Goal: Task Accomplishment & Management: Manage account settings

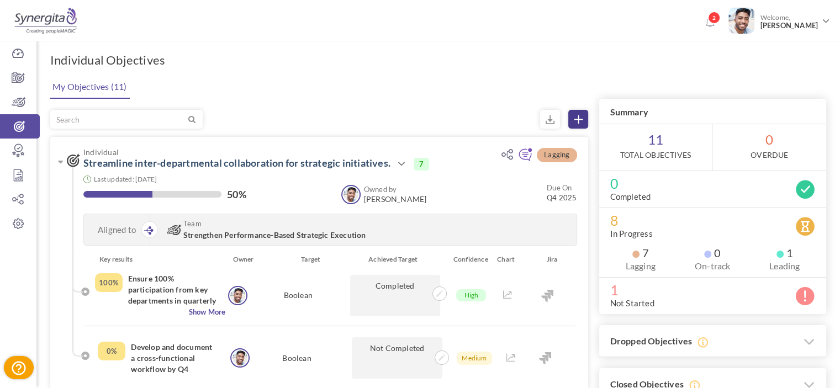
click at [582, 123] on link at bounding box center [578, 119] width 20 height 19
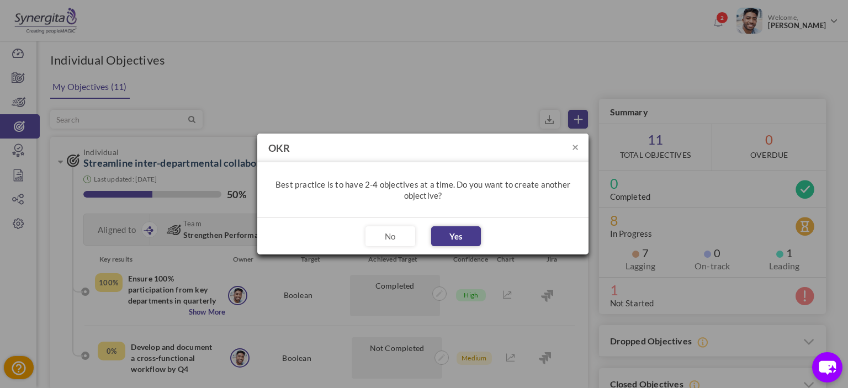
click at [446, 234] on button "Yes" at bounding box center [456, 236] width 50 height 20
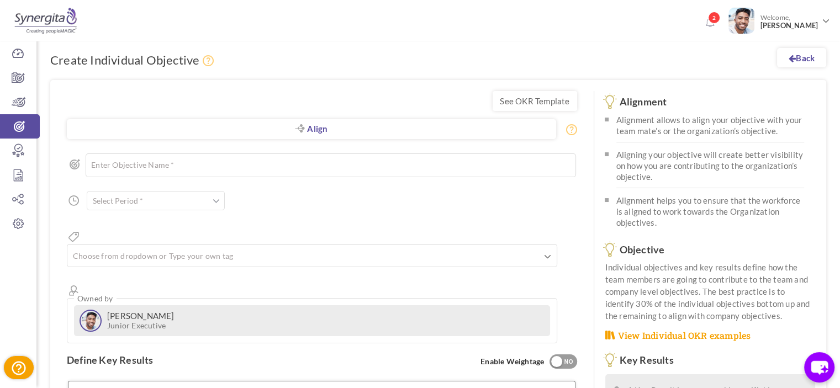
click at [155, 211] on div "Align Objective All Company Team Individual Choose Objective Enter Objective Na…" at bounding box center [322, 242] width 510 height 201
click at [146, 204] on input "text" at bounding box center [156, 200] width 138 height 19
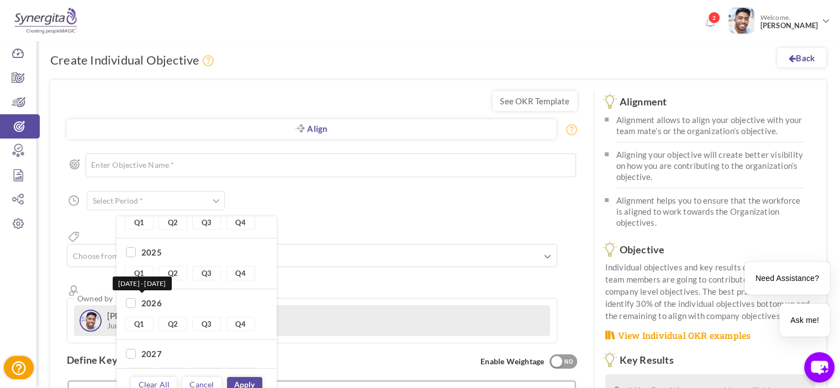
scroll to position [33, 0]
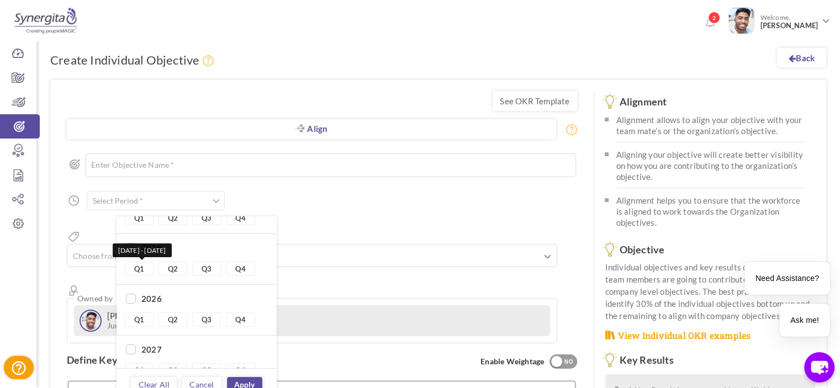
click at [129, 263] on link "Q1" at bounding box center [139, 269] width 29 height 14
type input "Q1 2025 - Q1 2025"
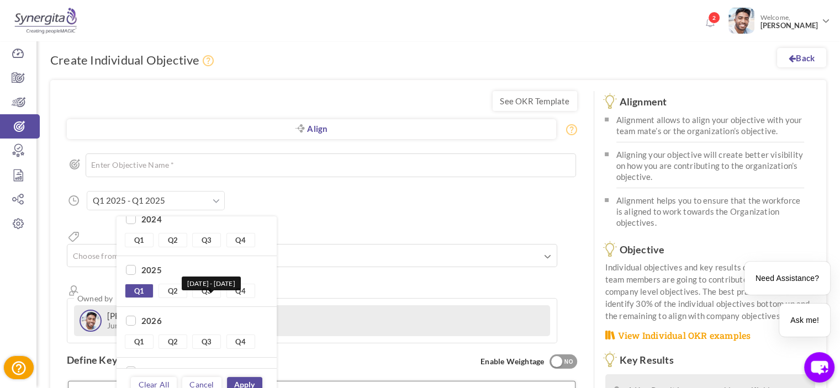
scroll to position [9, 0]
click at [126, 273] on input "checkbox" at bounding box center [131, 272] width 10 height 10
checkbox input "true"
type input "Q1 2025 - Q4 2025"
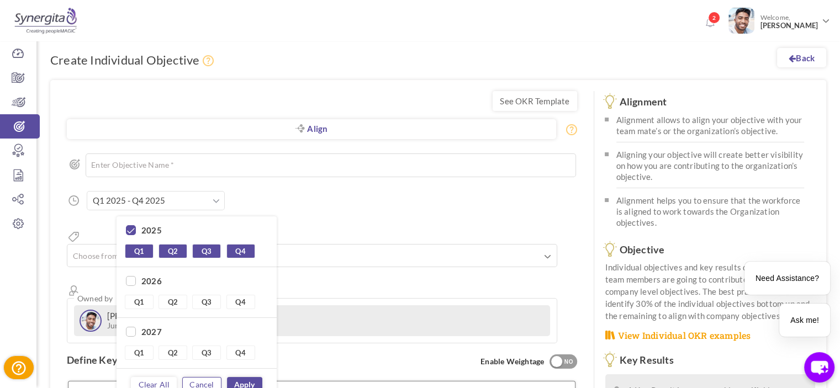
click at [210, 378] on link "Cancel" at bounding box center [201, 384] width 39 height 15
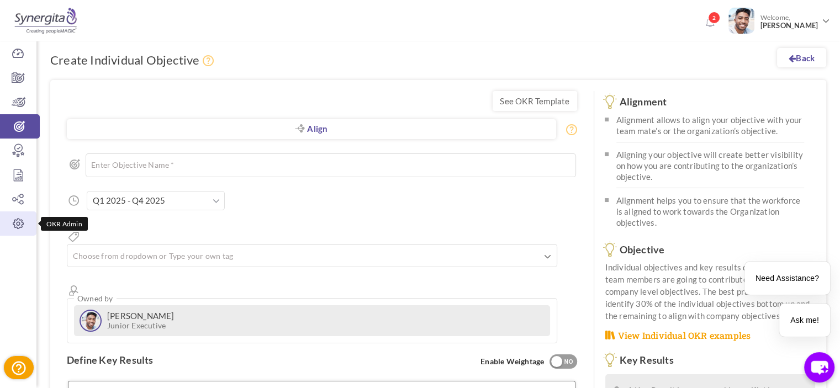
click at [20, 232] on link "OKR Admin" at bounding box center [18, 223] width 36 height 24
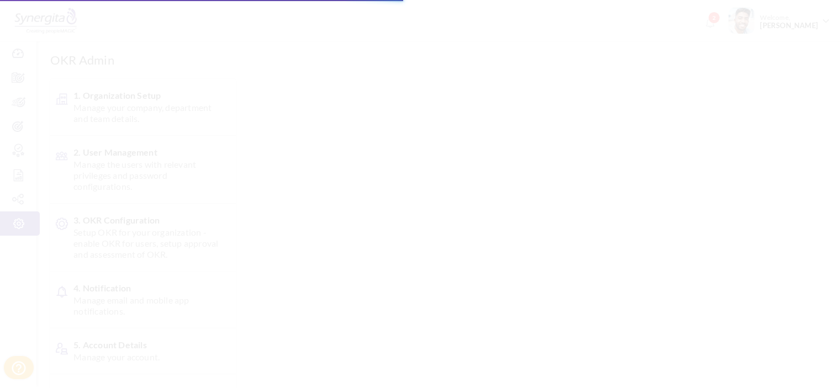
scroll to position [66, 0]
click at [192, 158] on body "Trial Extended! Subscribe to continue using all the features. 2 Welcome, Frank …" at bounding box center [420, 128] width 840 height 388
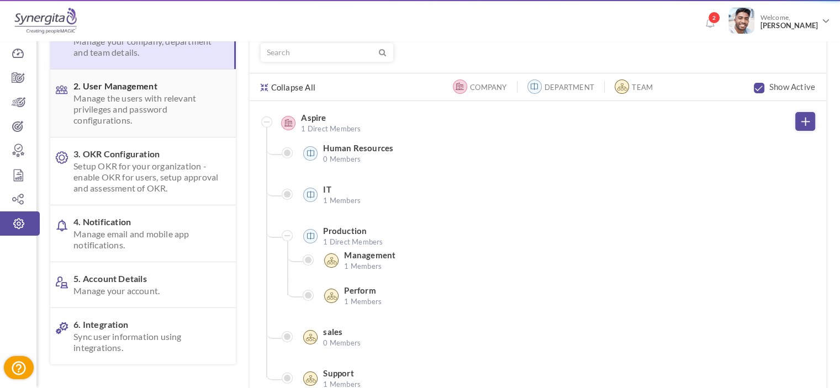
scroll to position [0, 0]
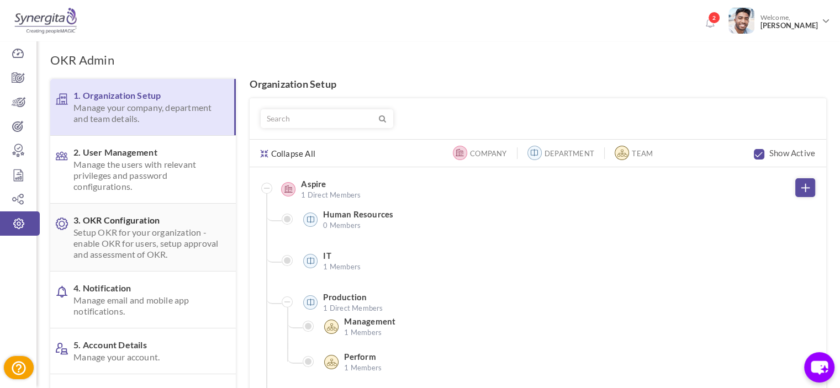
click at [168, 214] on link "3. OKR Configuration Setup OKR for your organization - enable OKR for users, se…" at bounding box center [142, 237] width 185 height 67
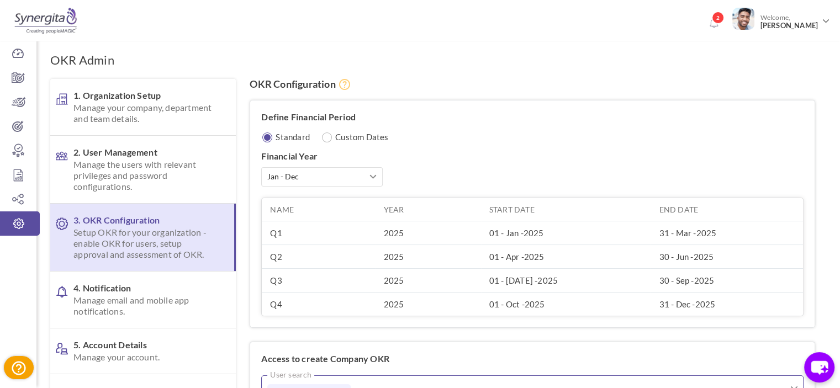
scroll to position [61, 0]
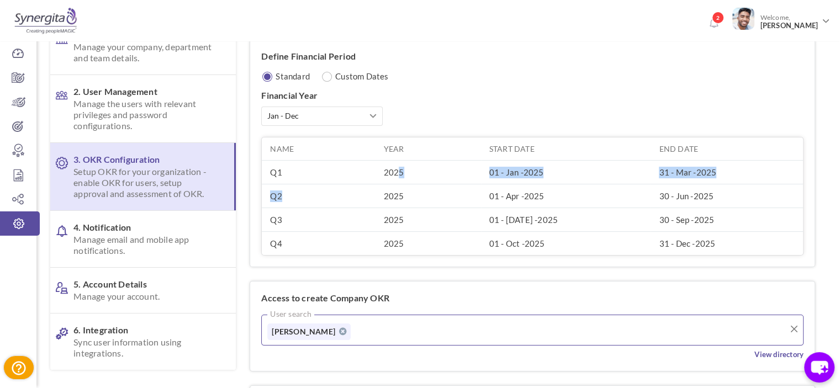
drag, startPoint x: 397, startPoint y: 173, endPoint x: 381, endPoint y: 194, distance: 26.5
click at [381, 194] on tbody "Q1 2025 01 - Jan - 2025 31 - Mar - 2025 Q2 2025 01 - Apr - 2025 30 - Jun - 2025…" at bounding box center [532, 208] width 541 height 95
click at [492, 59] on div "Define Financial Period Standard Custom Dates Financial Year Jan - Dec Apr - Ma…" at bounding box center [532, 153] width 564 height 227
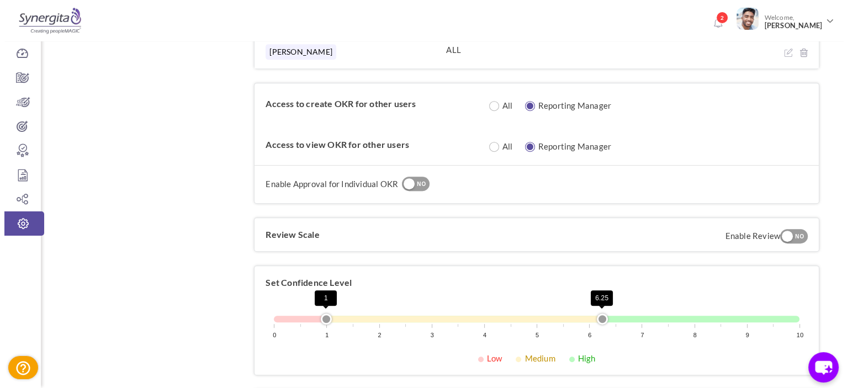
scroll to position [486, 0]
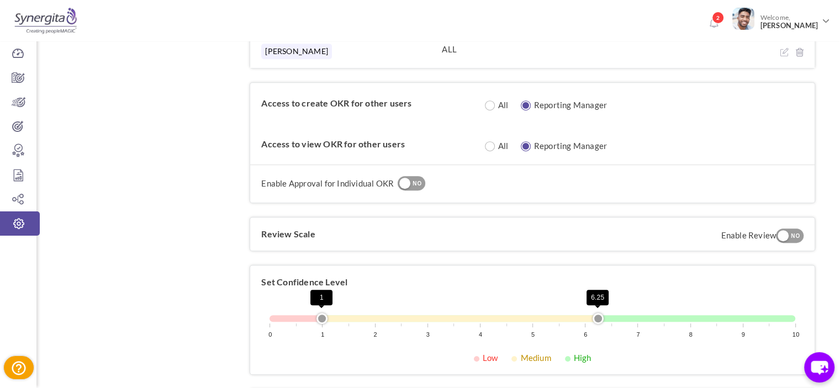
click at [420, 173] on div "Enable Approval for Individual OKR YES NO Who can approve? Aligned Objective Ow…" at bounding box center [532, 183] width 564 height 38
click at [414, 188] on div "YES NO" at bounding box center [411, 183] width 28 height 15
click at [413, 181] on div "NO" at bounding box center [417, 184] width 18 height 10
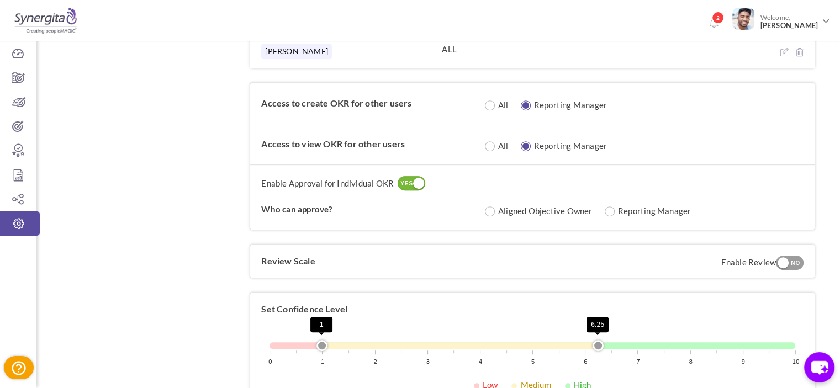
click at [413, 181] on div at bounding box center [418, 183] width 11 height 11
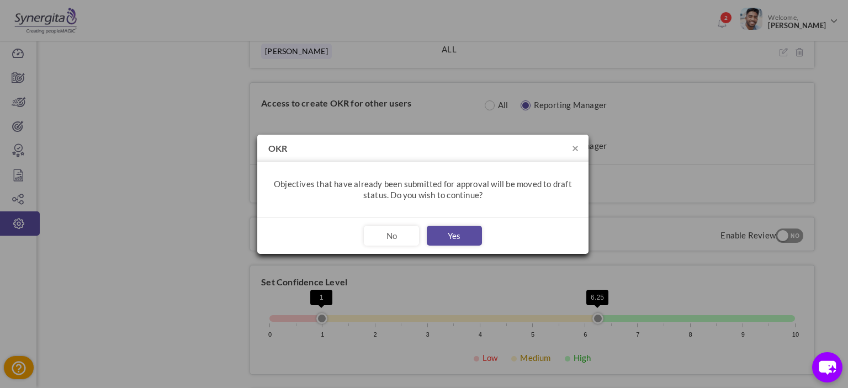
click at [578, 147] on h4 "OKR" at bounding box center [422, 148] width 331 height 27
click at [577, 147] on button "×" at bounding box center [575, 148] width 7 height 12
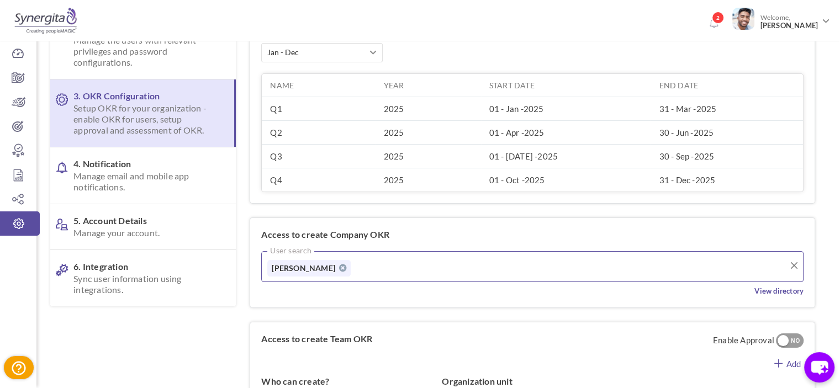
scroll to position [0, 0]
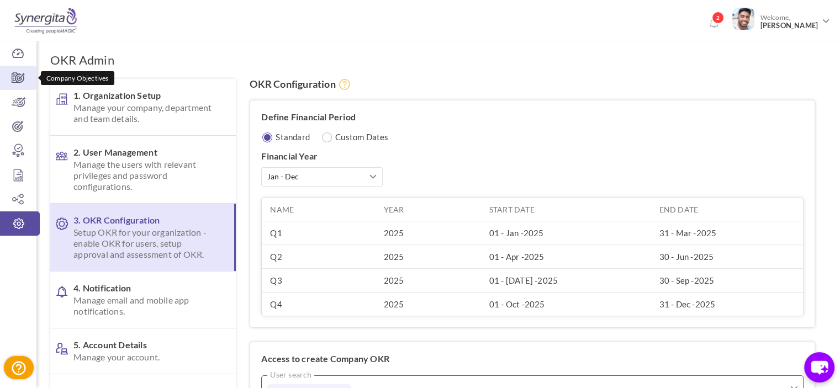
click at [0, 75] on icon at bounding box center [18, 77] width 36 height 11
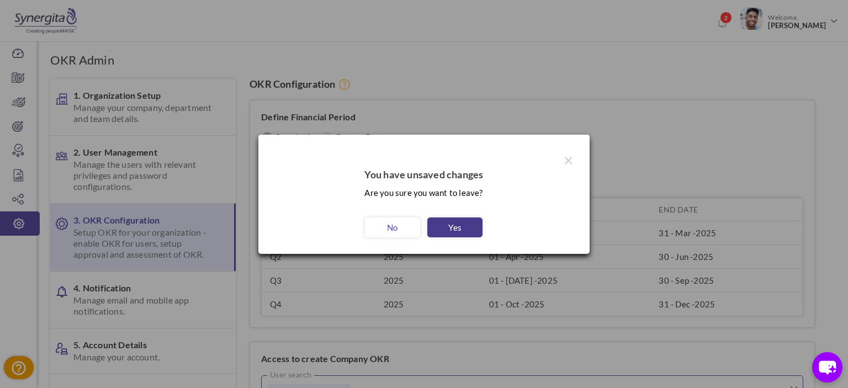
click at [445, 224] on link "Yes" at bounding box center [454, 227] width 55 height 20
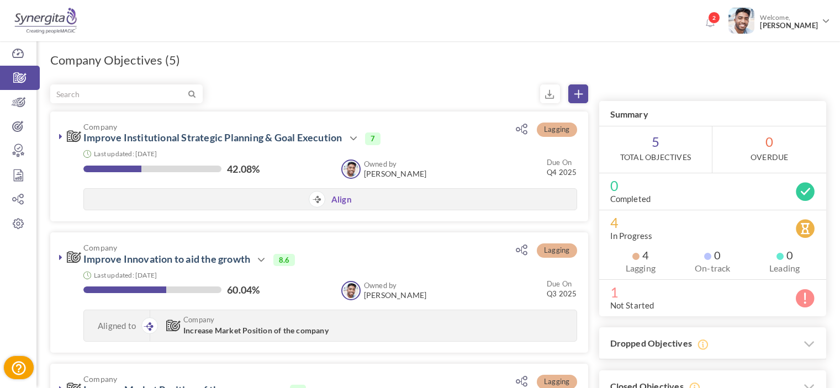
scroll to position [405, 0]
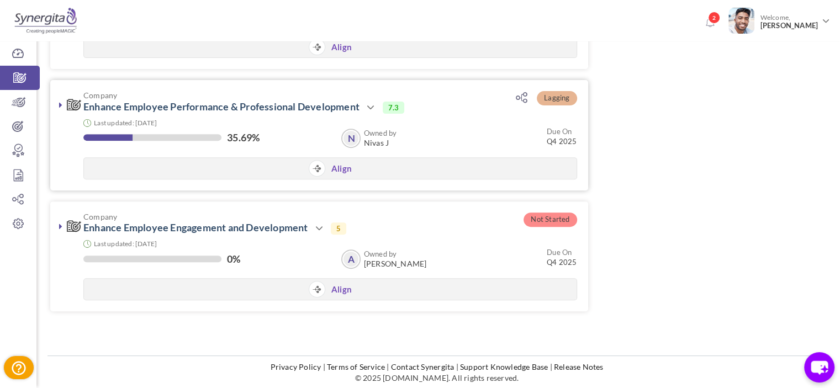
click at [61, 110] on div "Company Enhance Employee Performance & Professional Development Action View Edi…" at bounding box center [319, 135] width 538 height 110
click at [60, 108] on icon at bounding box center [60, 104] width 3 height 9
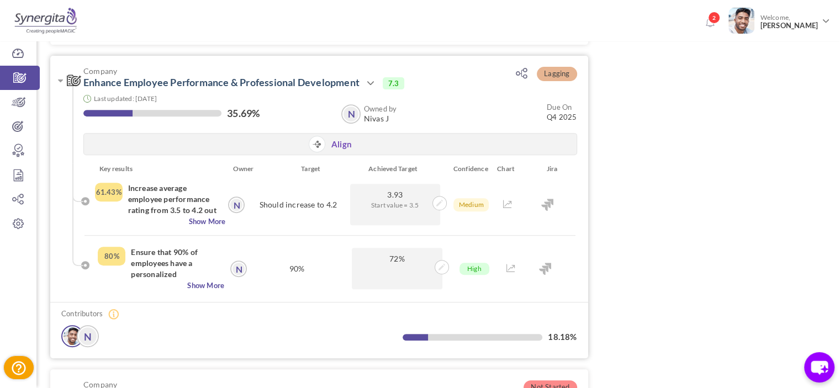
scroll to position [431, 0]
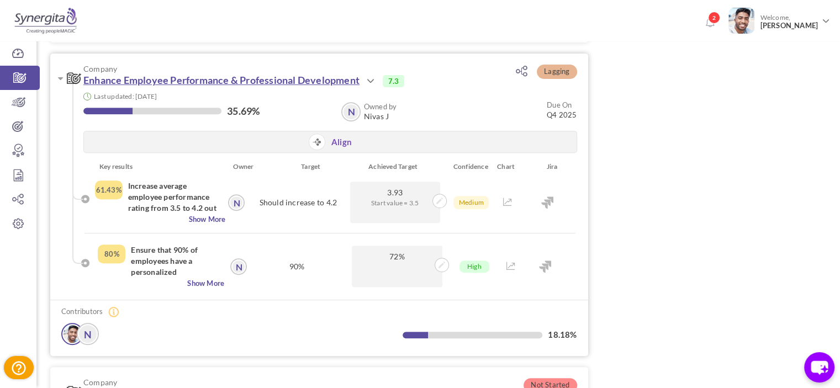
click at [246, 77] on link "Enhance Employee Performance & Professional Development" at bounding box center [221, 80] width 276 height 12
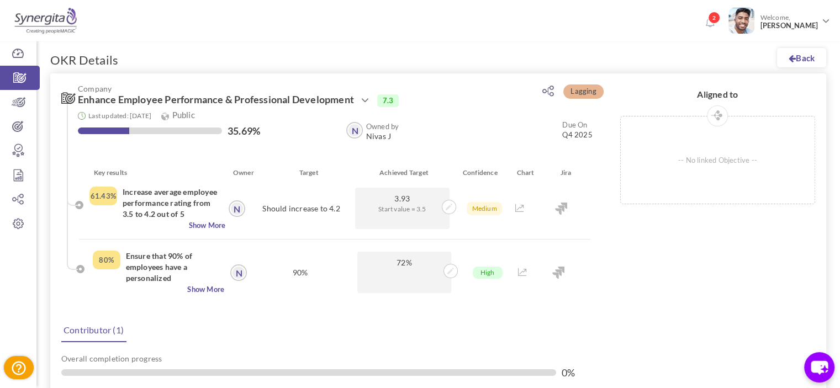
scroll to position [164, 0]
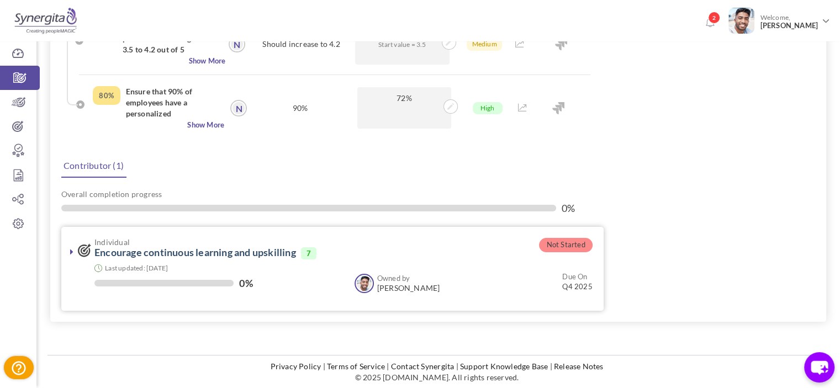
click at [72, 247] on icon at bounding box center [71, 251] width 3 height 9
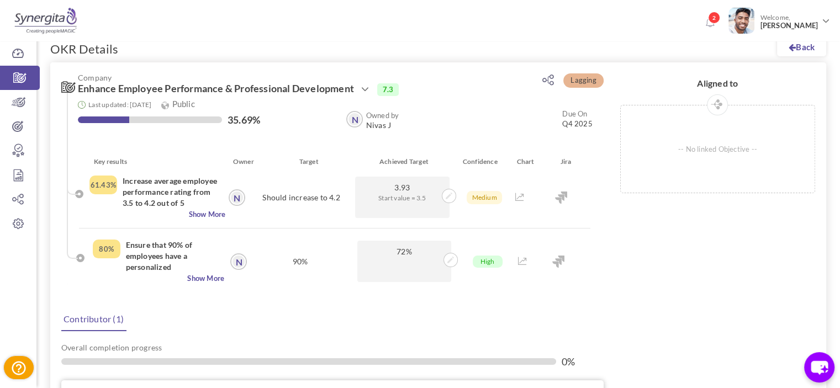
scroll to position [0, 0]
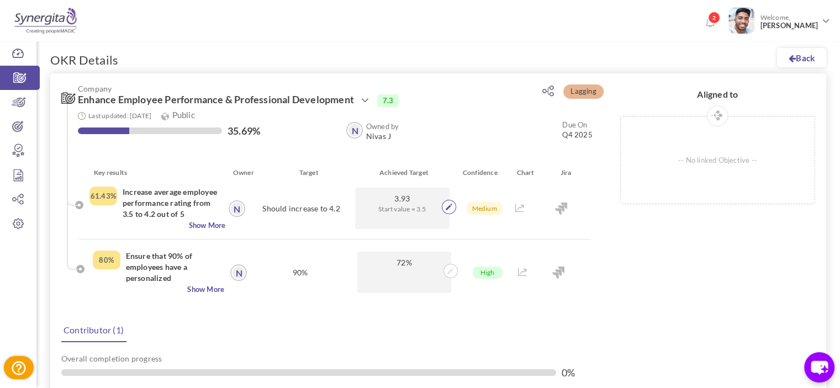
click at [445, 213] on span at bounding box center [449, 207] width 14 height 14
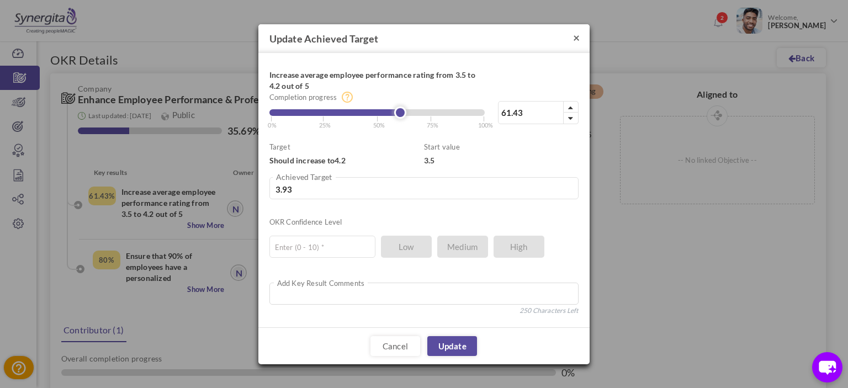
click at [577, 34] on button "×" at bounding box center [576, 37] width 7 height 12
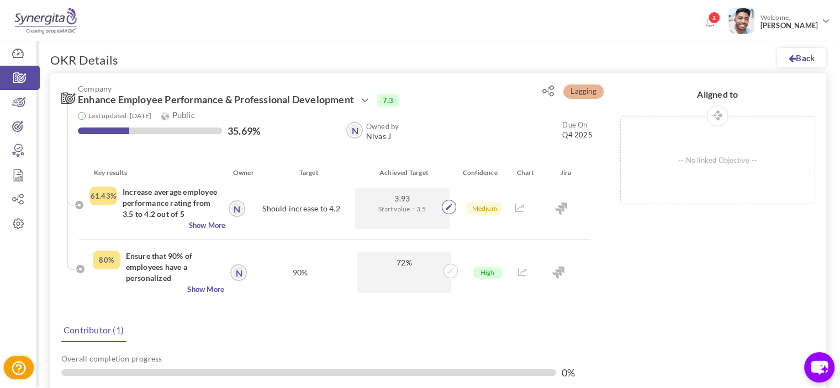
click at [442, 207] on span at bounding box center [449, 207] width 14 height 14
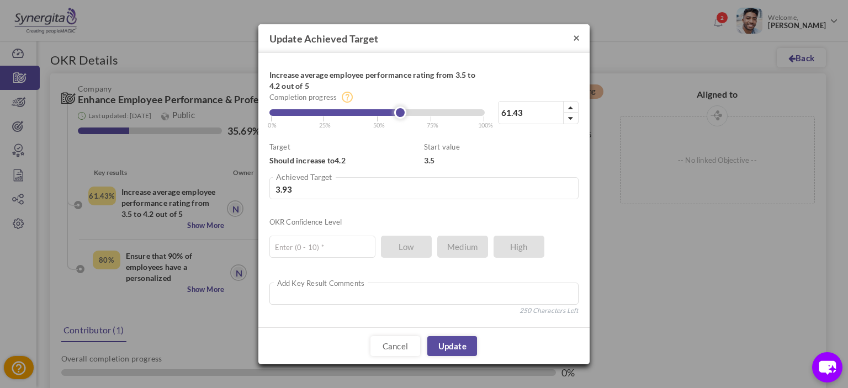
click at [576, 36] on button "×" at bounding box center [576, 37] width 7 height 12
type input "3.93"
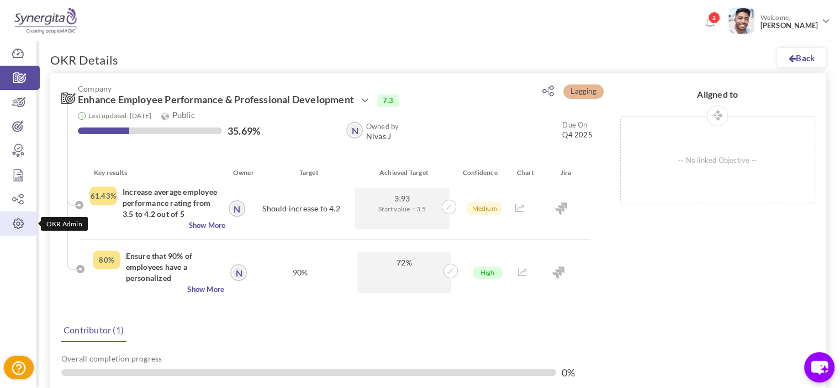
click at [22, 231] on link "OKR Admin" at bounding box center [18, 223] width 36 height 24
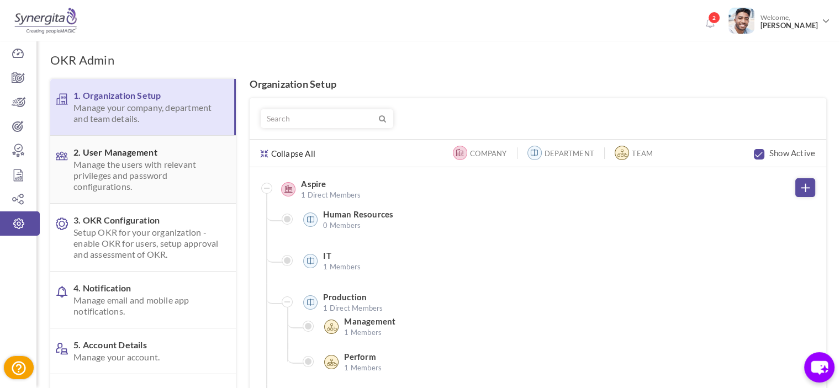
click at [168, 184] on span "Manage the users with relevant privileges and password configurations." at bounding box center [145, 175] width 145 height 33
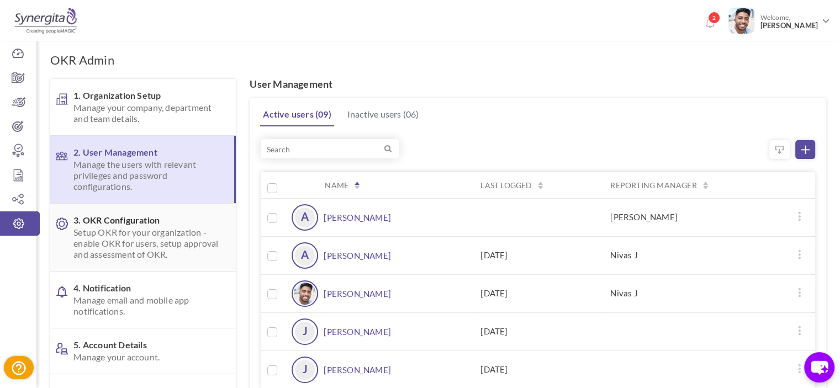
click at [137, 241] on span "Setup OKR for your organization - enable OKR for users, setup approval and asse…" at bounding box center [145, 243] width 145 height 33
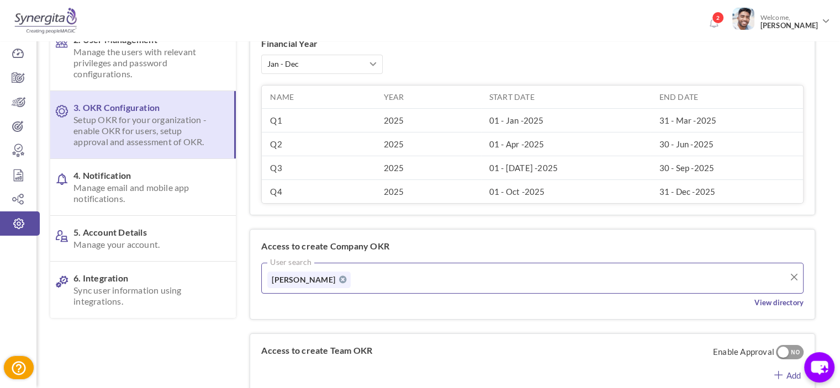
scroll to position [110, 0]
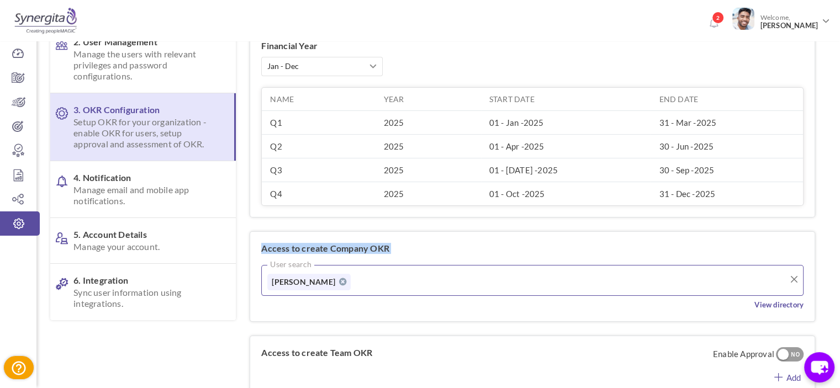
drag, startPoint x: 263, startPoint y: 248, endPoint x: 437, endPoint y: 257, distance: 174.6
click at [437, 257] on div "Access to create Company OKR User search [PERSON_NAME] View directory" at bounding box center [532, 276] width 564 height 89
copy div "Access to create Company OKR"
click at [19, 107] on icon at bounding box center [18, 102] width 36 height 11
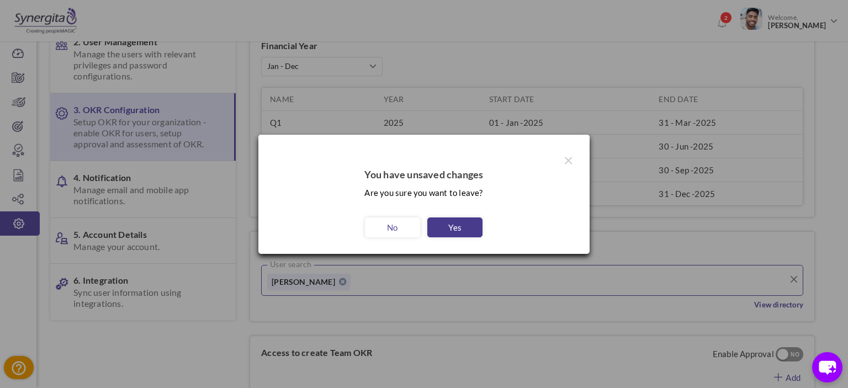
click at [458, 222] on link "Yes" at bounding box center [454, 227] width 55 height 20
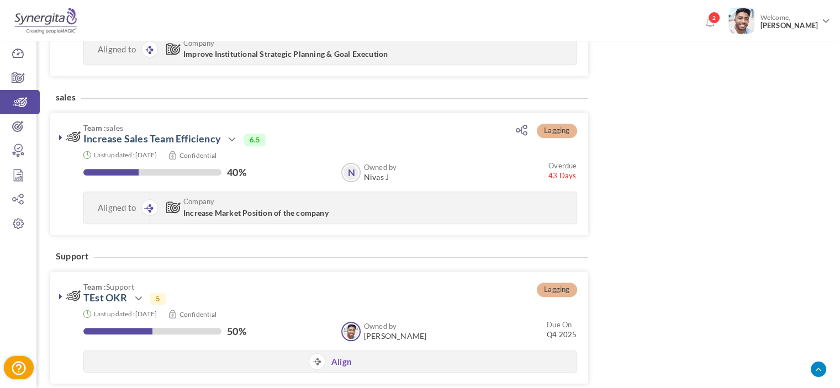
scroll to position [711, 0]
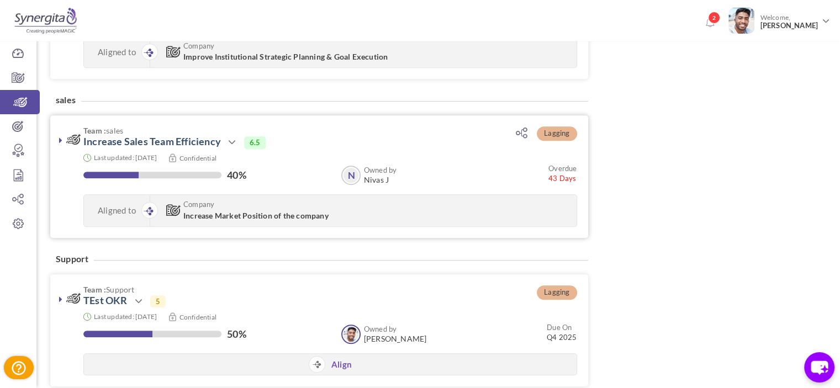
click at [55, 137] on link at bounding box center [60, 140] width 11 height 11
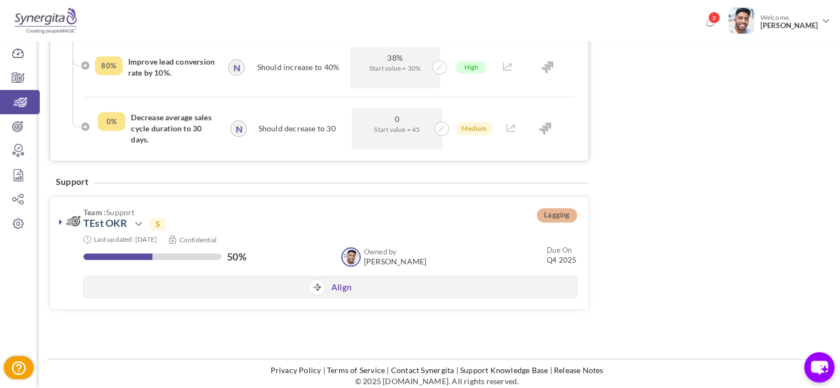
scroll to position [921, 0]
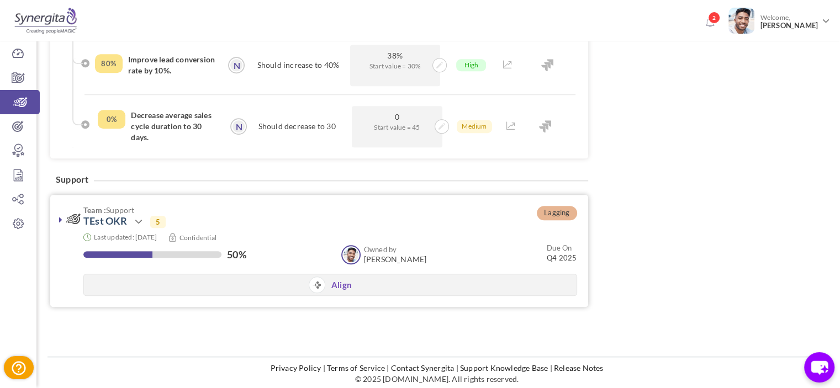
click at [60, 218] on icon at bounding box center [60, 219] width 3 height 9
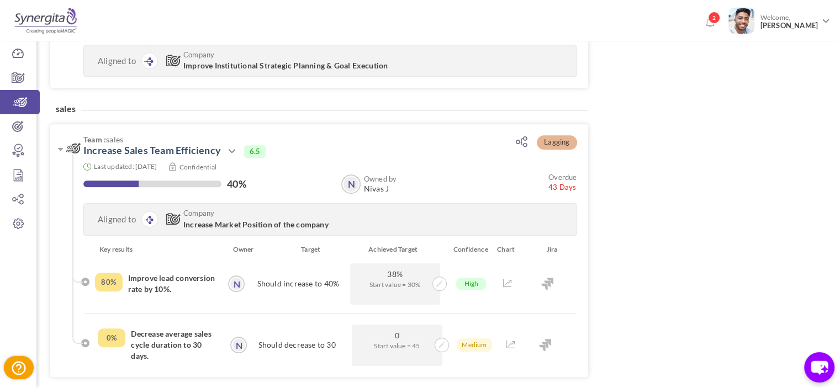
scroll to position [704, 0]
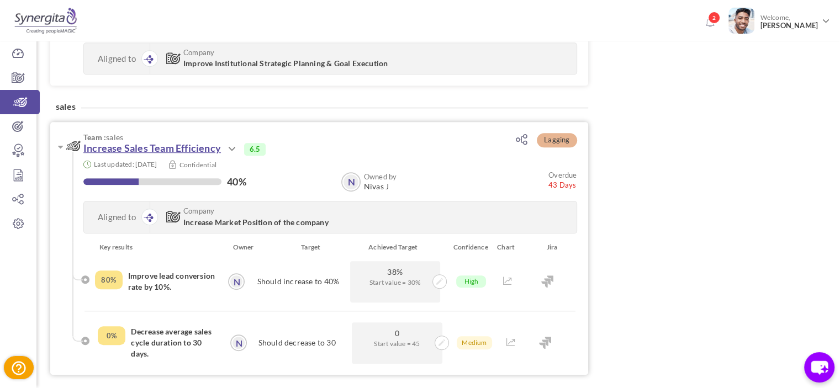
click at [120, 145] on link "Increase Sales Team Efficiency" at bounding box center [151, 148] width 137 height 12
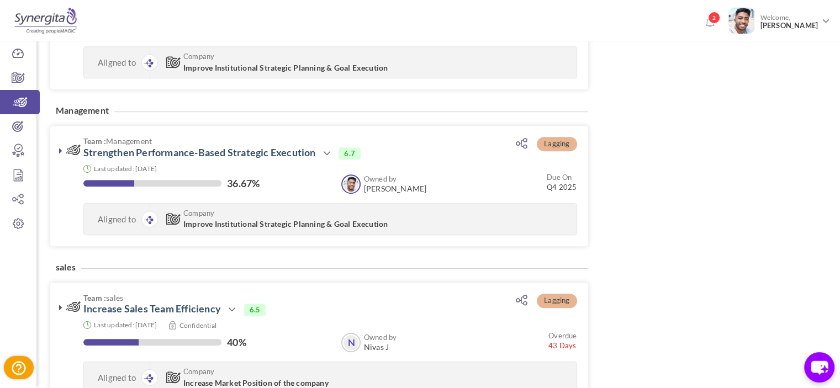
scroll to position [539, 0]
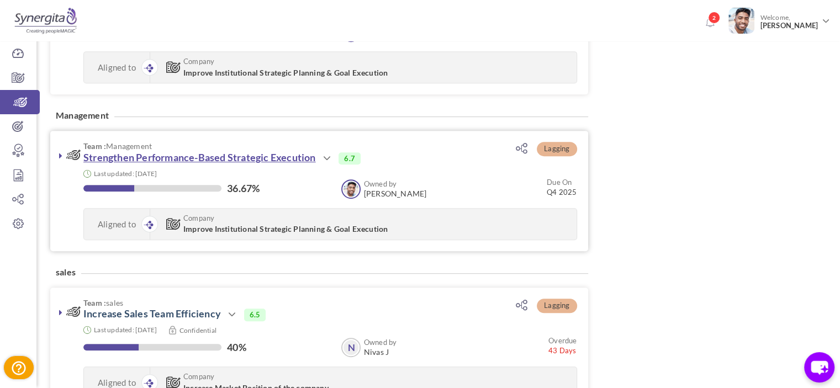
click at [119, 162] on link "Strengthen Performance-Based Strategic Execution" at bounding box center [199, 157] width 232 height 12
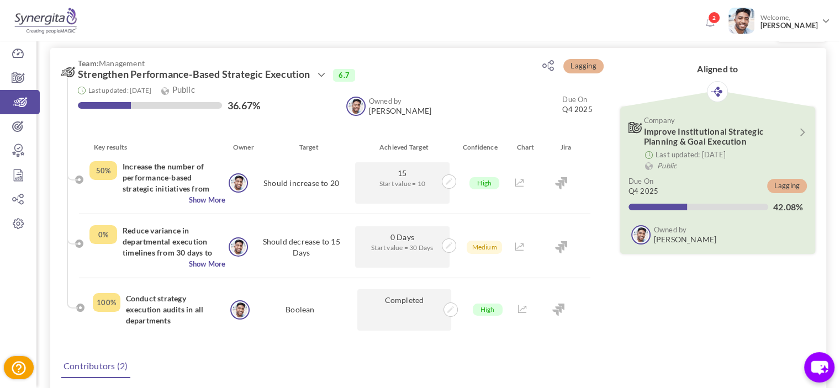
scroll to position [2, 0]
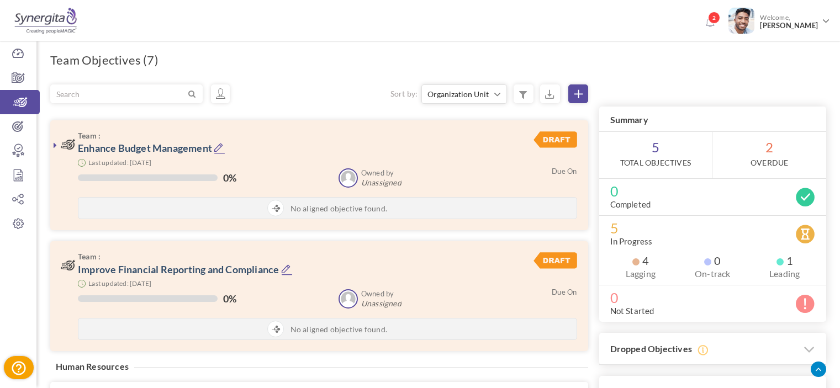
scroll to position [766, 0]
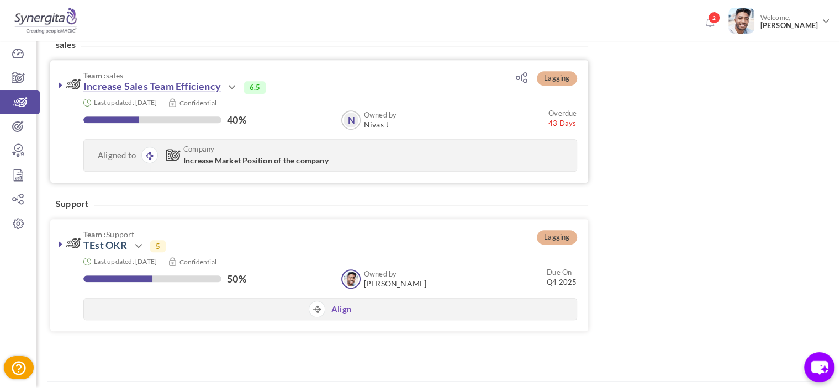
click at [192, 90] on link "Increase Sales Team Efficiency" at bounding box center [151, 86] width 137 height 12
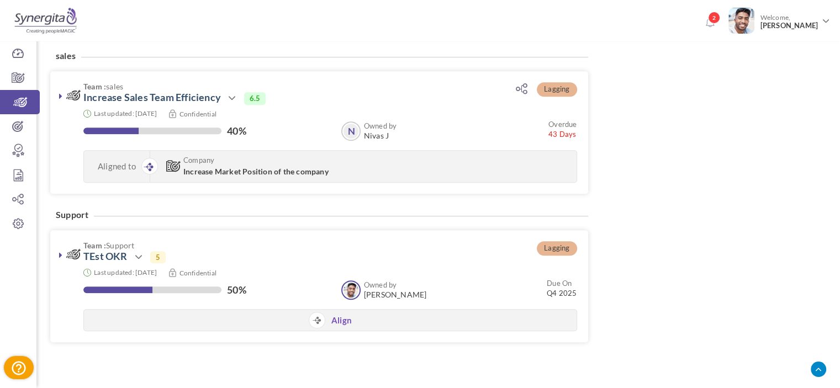
scroll to position [755, 0]
click at [238, 100] on icon at bounding box center [231, 98] width 13 height 13
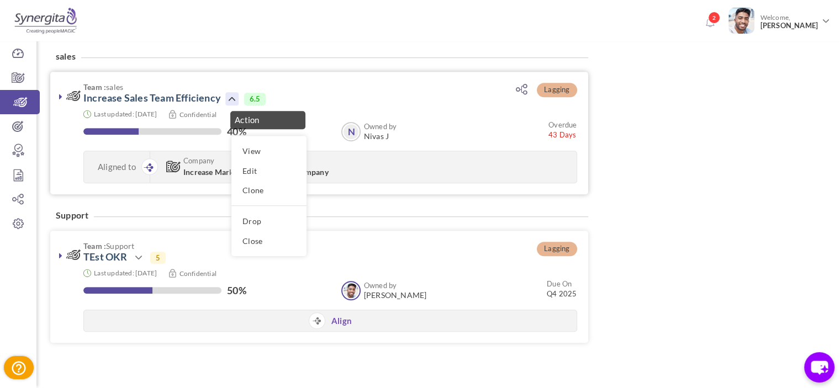
click at [61, 99] on icon at bounding box center [60, 96] width 3 height 9
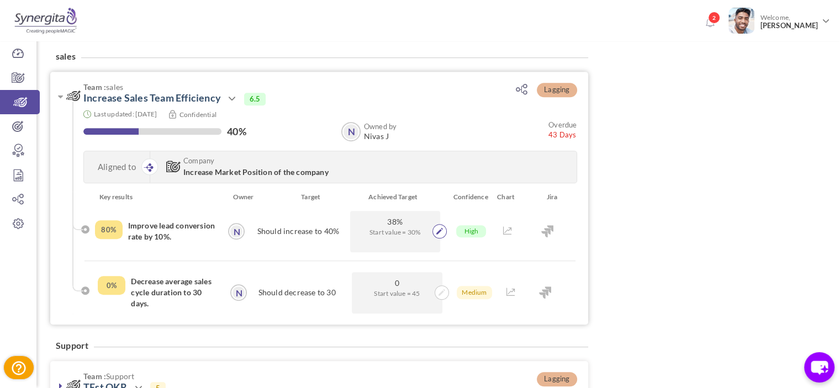
click at [438, 233] on icon at bounding box center [439, 231] width 7 height 7
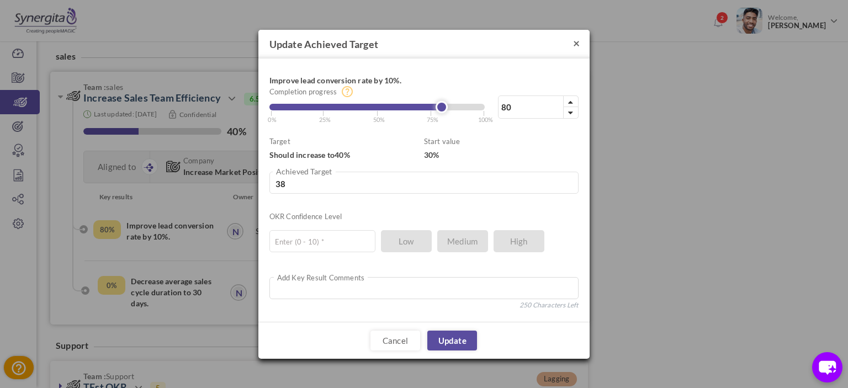
click at [576, 44] on button "×" at bounding box center [576, 43] width 7 height 12
type input "38"
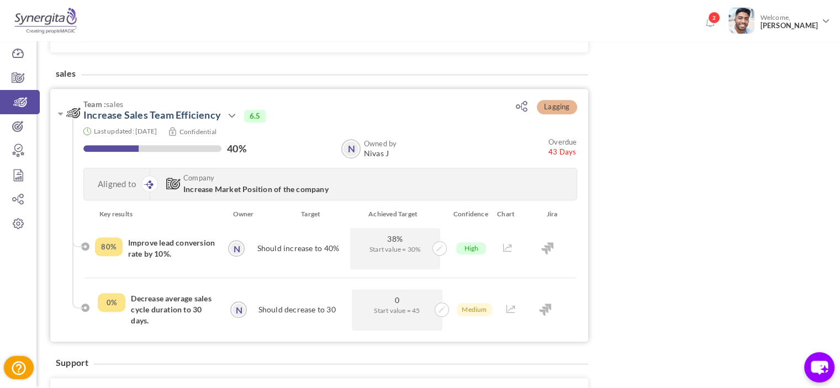
scroll to position [747, 0]
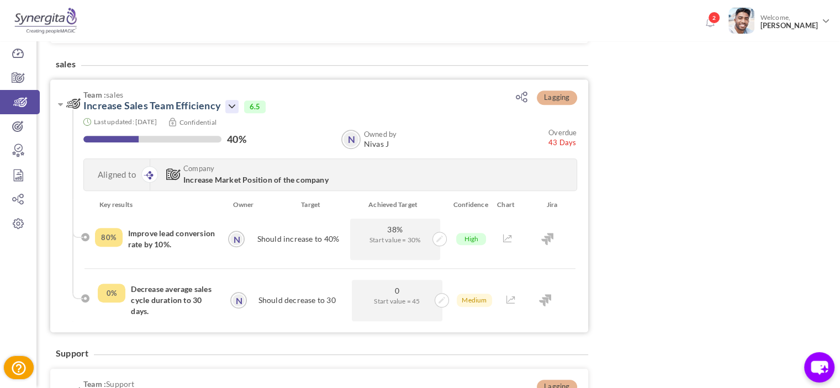
click at [233, 105] on icon at bounding box center [231, 106] width 13 height 13
click at [199, 103] on link "Increase Sales Team Efficiency" at bounding box center [151, 105] width 137 height 12
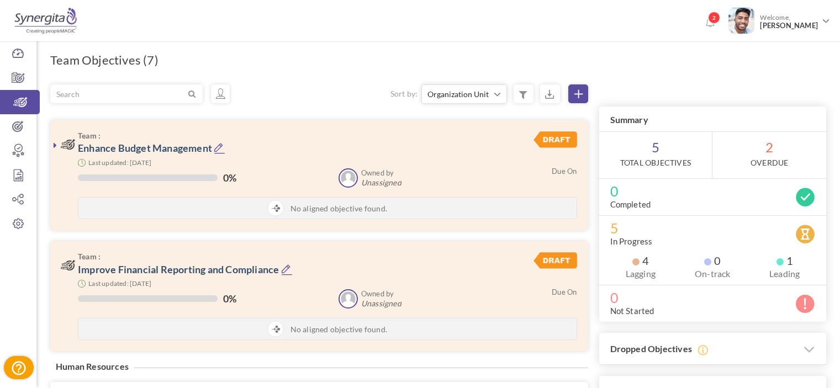
scroll to position [736, 0]
